Goal: Consume media (video, audio): Consume media (video, audio)

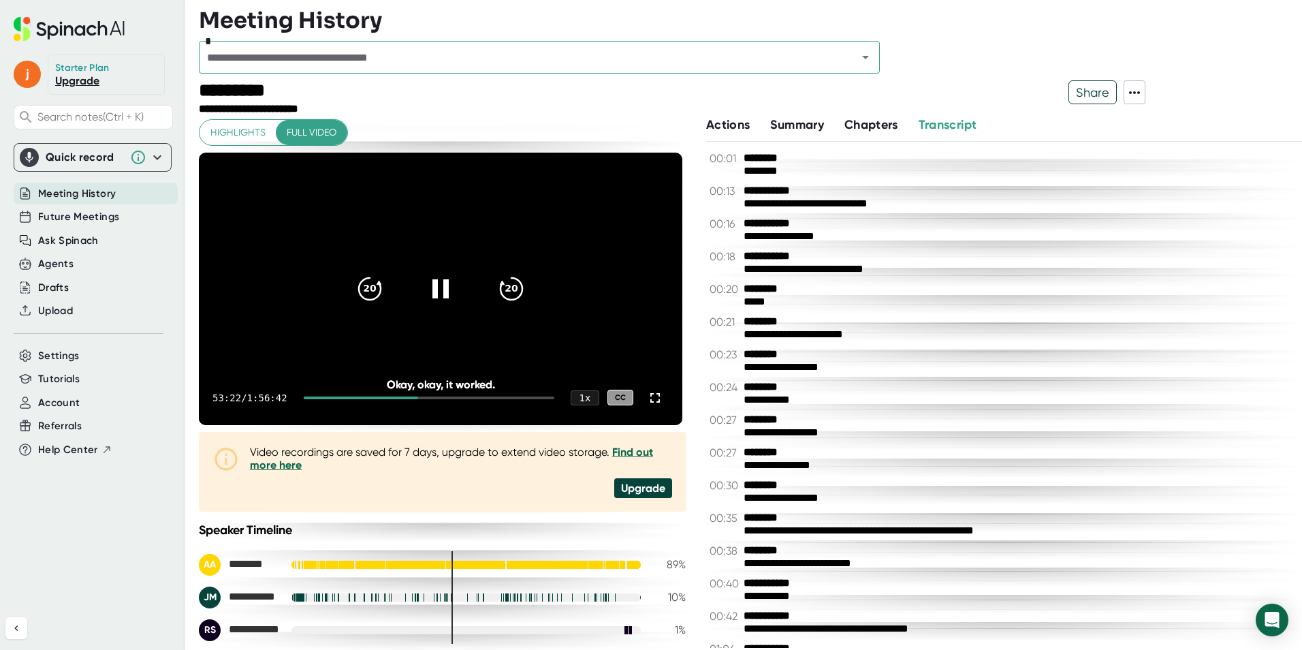
click at [437, 285] on icon at bounding box center [440, 288] width 33 height 33
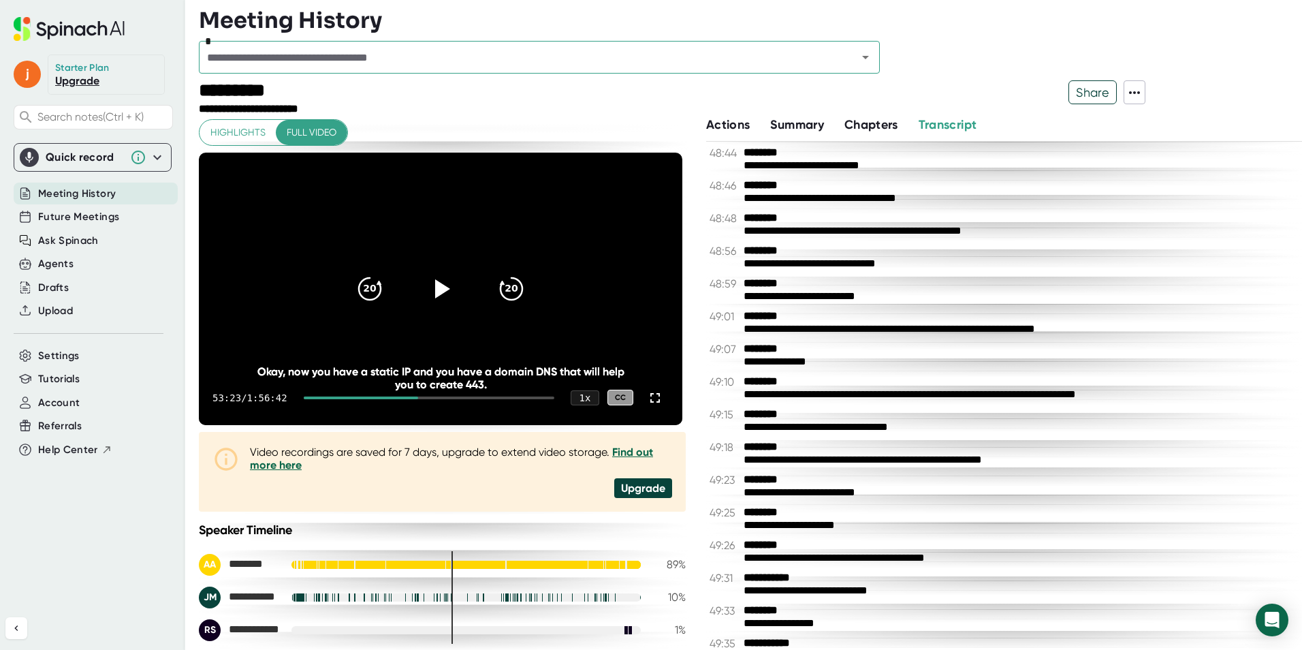
click at [1216, 31] on div "Meeting History" at bounding box center [750, 20] width 1103 height 27
click at [428, 293] on icon at bounding box center [441, 288] width 34 height 34
click at [444, 289] on icon at bounding box center [440, 289] width 17 height 20
click at [444, 289] on icon at bounding box center [443, 289] width 16 height 20
click at [372, 276] on icon "20" at bounding box center [370, 288] width 34 height 34
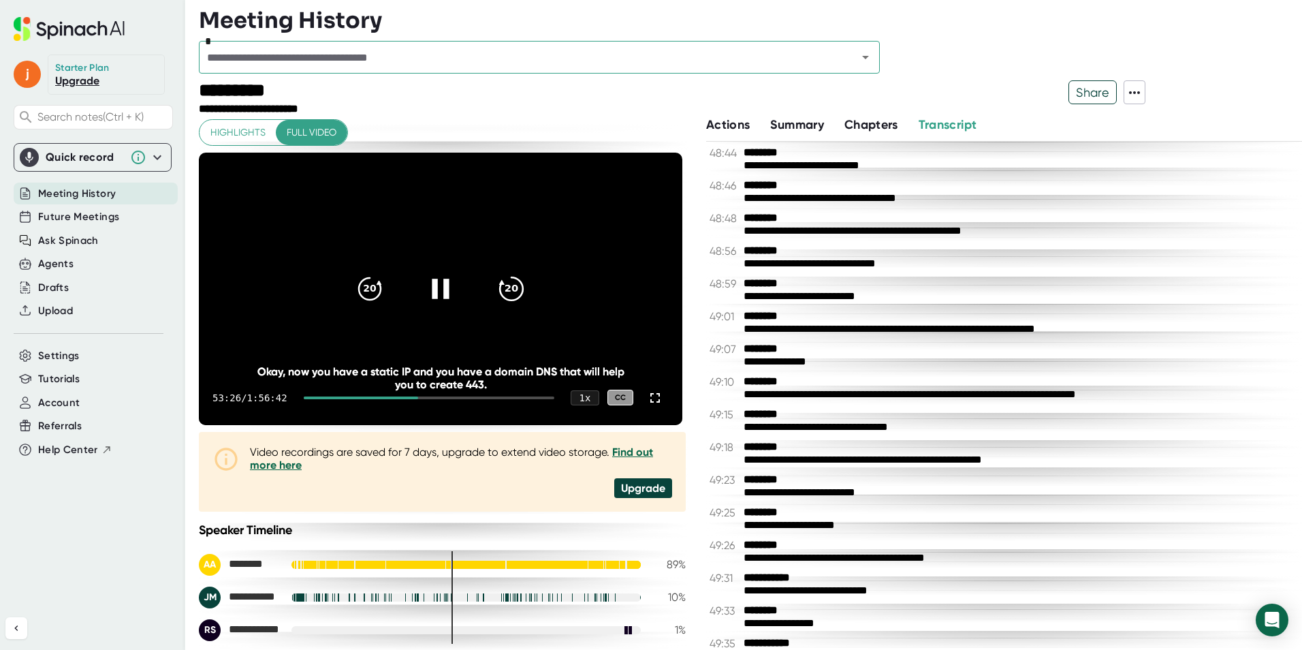
click at [494, 286] on icon "20" at bounding box center [511, 288] width 34 height 34
click at [440, 284] on icon at bounding box center [441, 288] width 34 height 34
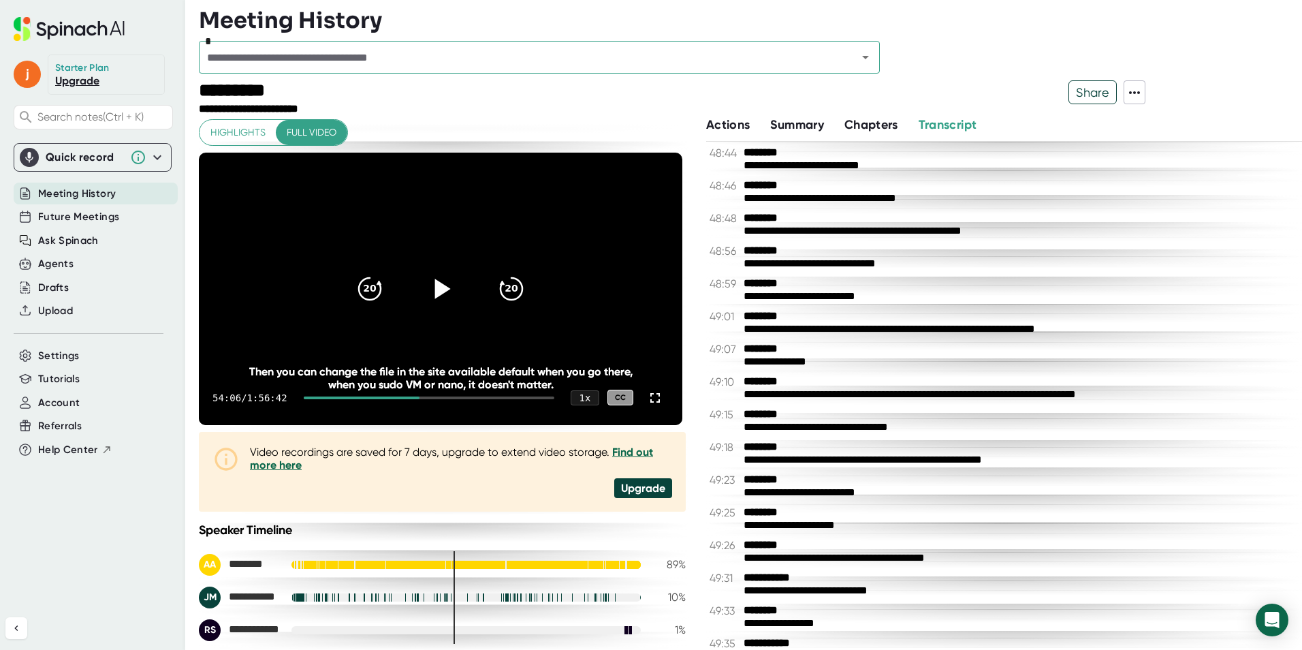
click at [1005, 22] on div "Meeting History" at bounding box center [750, 20] width 1103 height 27
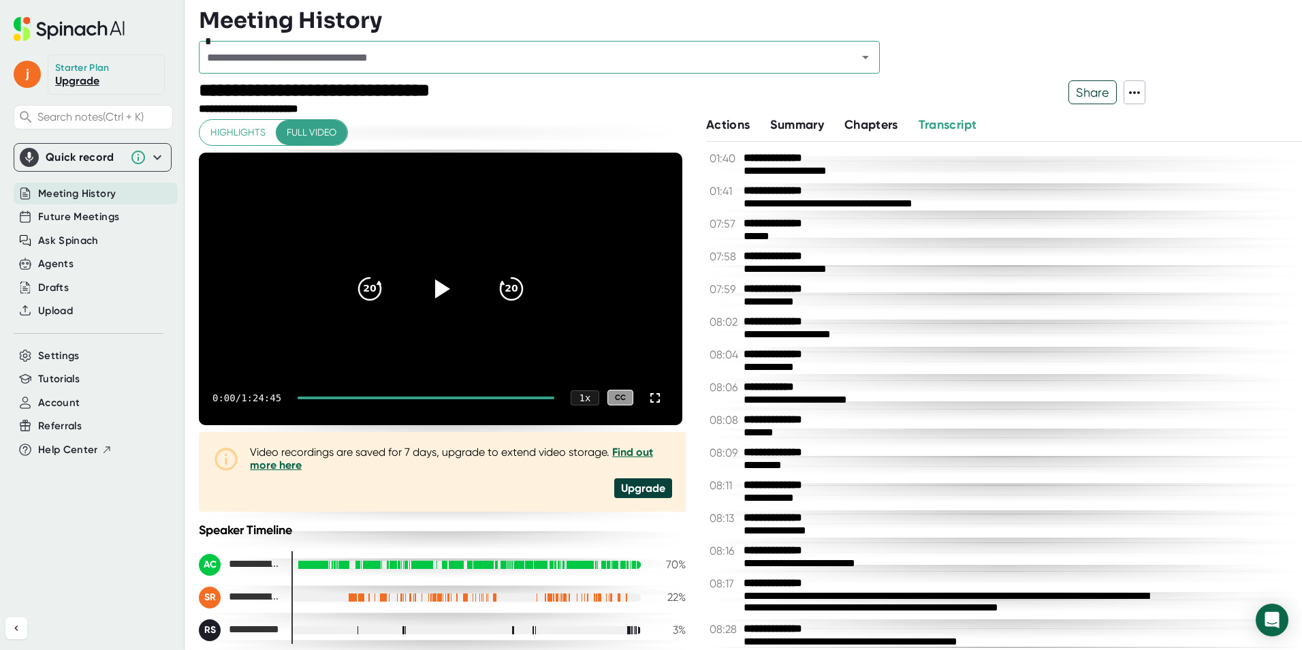
click at [484, 396] on div at bounding box center [426, 397] width 257 height 3
click at [436, 294] on icon at bounding box center [443, 289] width 16 height 20
click at [449, 403] on div "0:00 / 1:24:45 1 x CC" at bounding box center [440, 397] width 483 height 54
click at [449, 398] on div at bounding box center [393, 397] width 191 height 3
click at [412, 394] on div "1:02:52 / 1:24:45 1 x CC" at bounding box center [440, 397] width 483 height 54
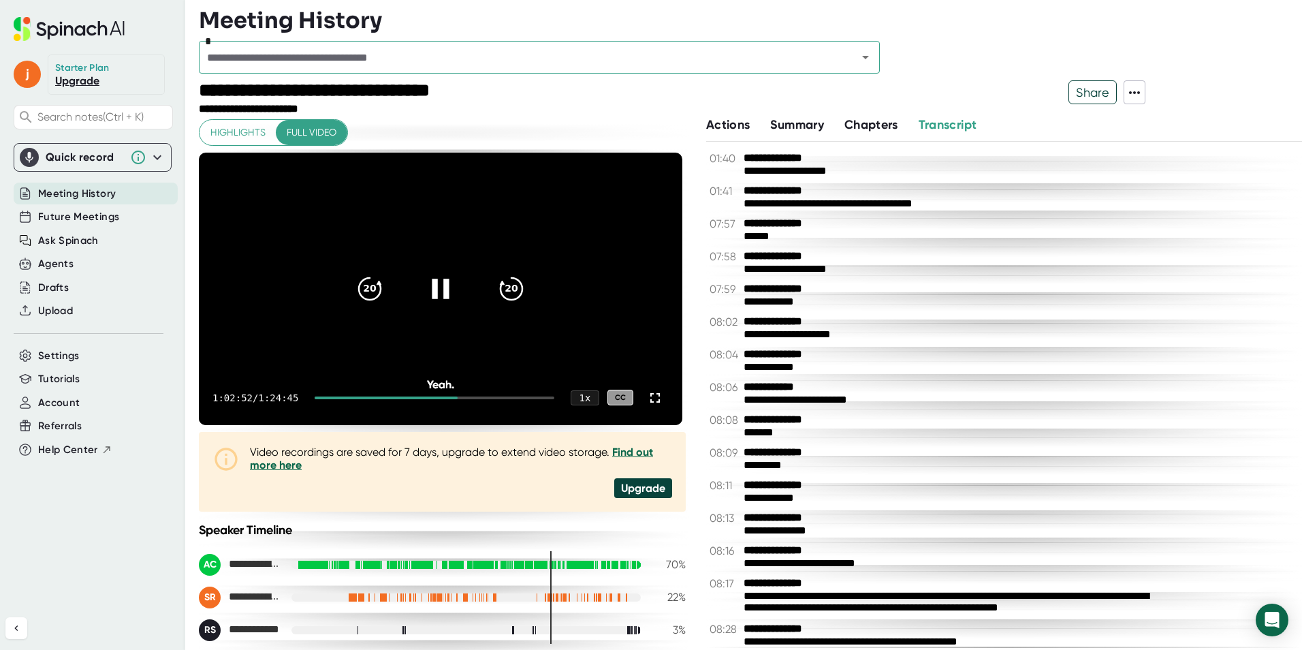
click at [412, 400] on div "1:02:52 / 1:24:45 1 x CC" at bounding box center [440, 397] width 483 height 54
click at [414, 398] on div at bounding box center [386, 397] width 143 height 3
click at [432, 284] on icon at bounding box center [440, 289] width 17 height 20
click at [430, 284] on icon at bounding box center [441, 288] width 34 height 34
click at [490, 287] on div "20" at bounding box center [511, 288] width 57 height 57
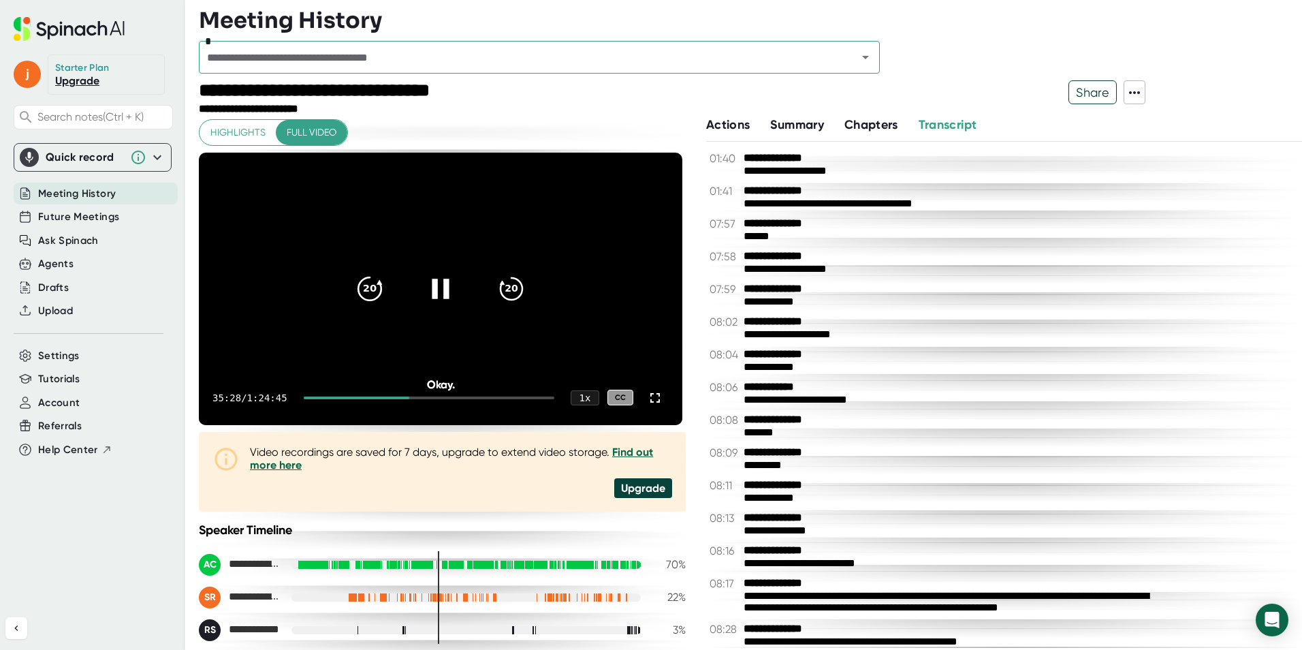
click at [377, 283] on icon at bounding box center [379, 282] width 5 height 4
click at [577, 84] on div at bounding box center [778, 97] width 579 height 35
